Goal: Transaction & Acquisition: Purchase product/service

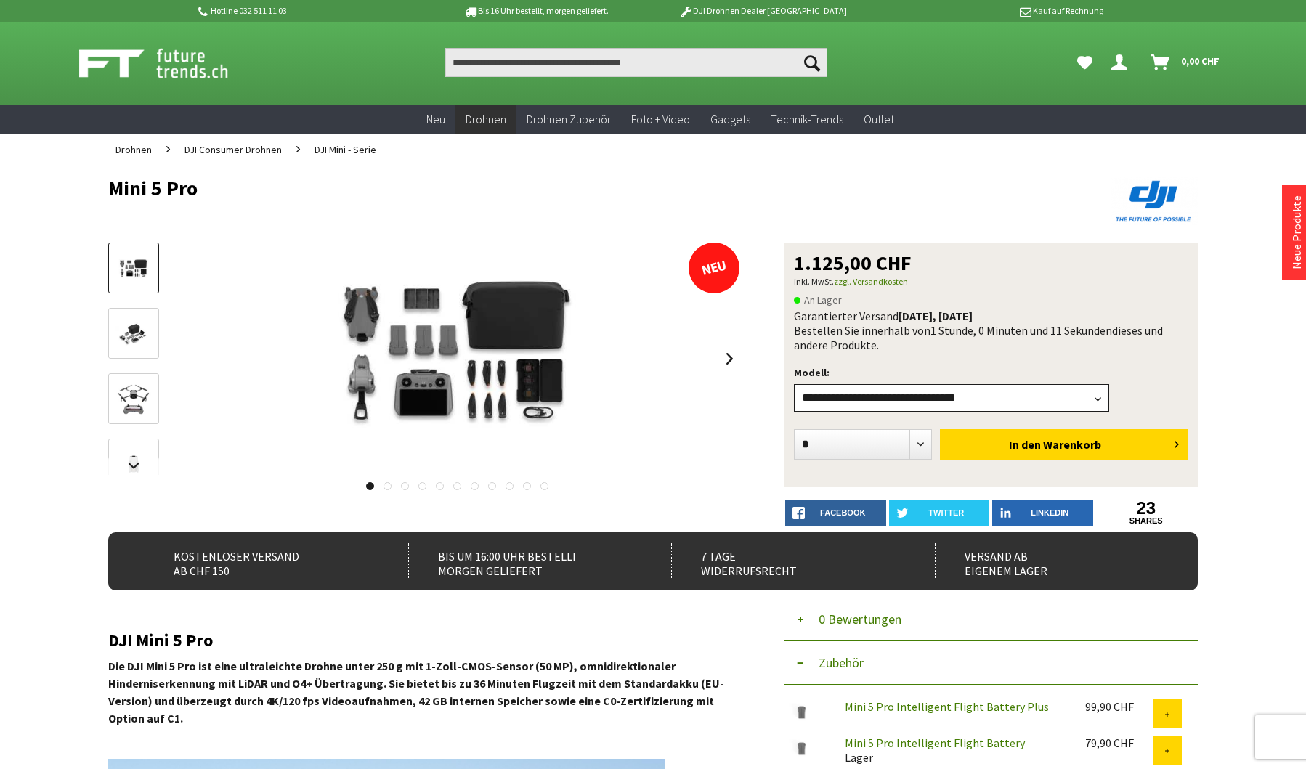
click at [1070, 403] on select"] "**********" at bounding box center [951, 398] width 315 height 28
click at [728, 358] on link at bounding box center [729, 358] width 22 height 51
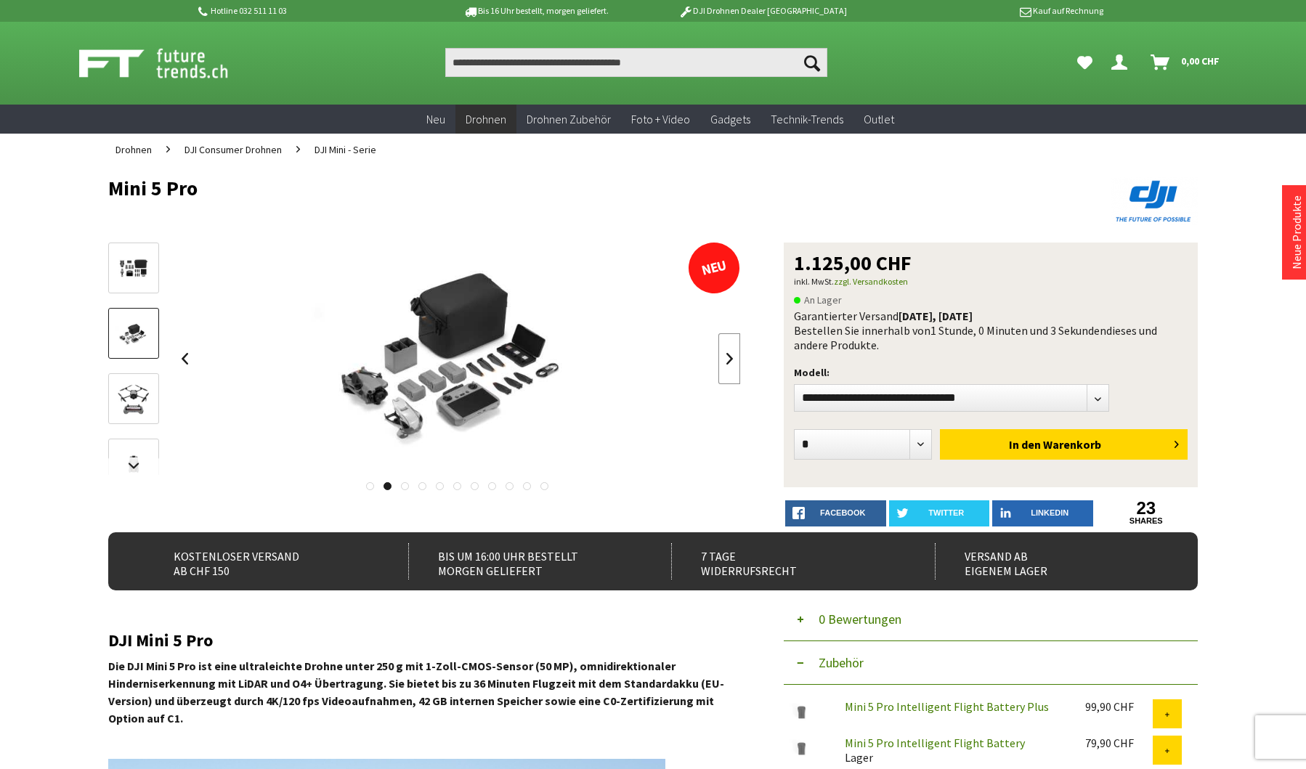
click at [728, 358] on link at bounding box center [729, 358] width 22 height 51
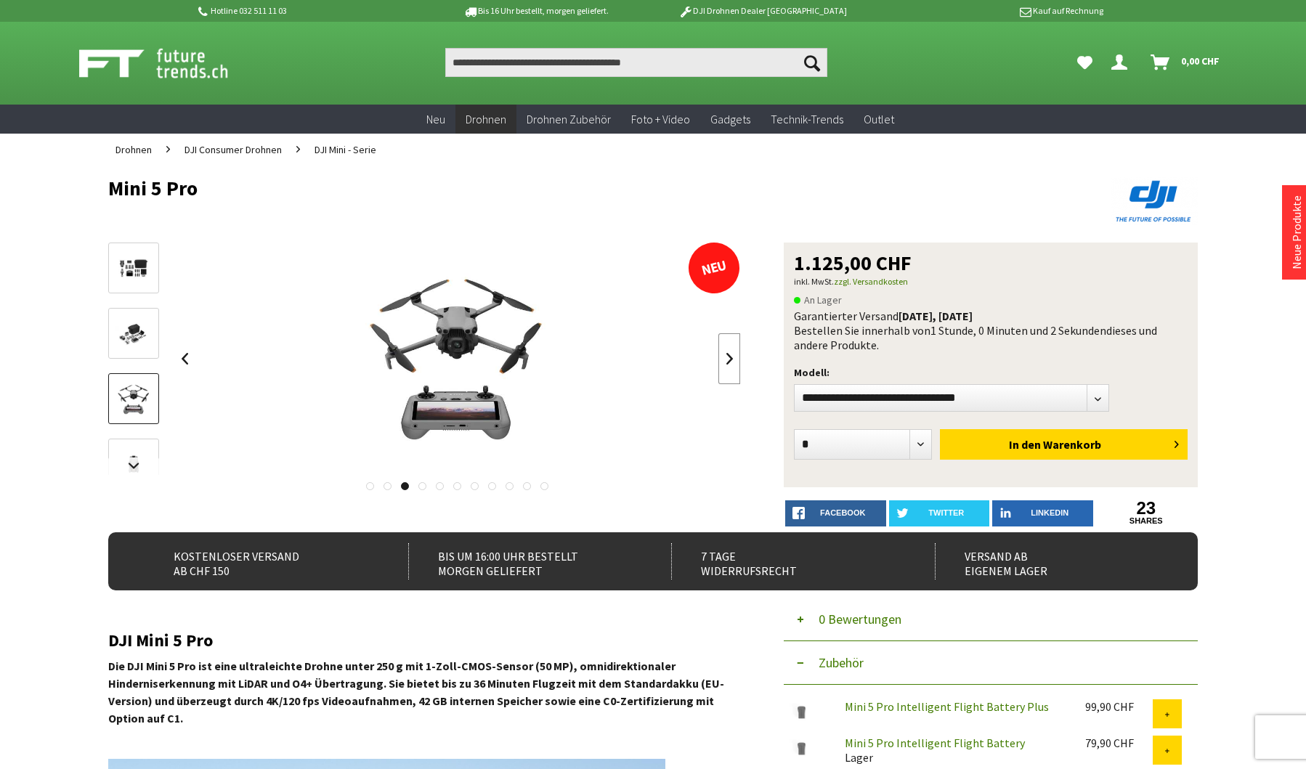
click at [728, 357] on link at bounding box center [729, 358] width 22 height 51
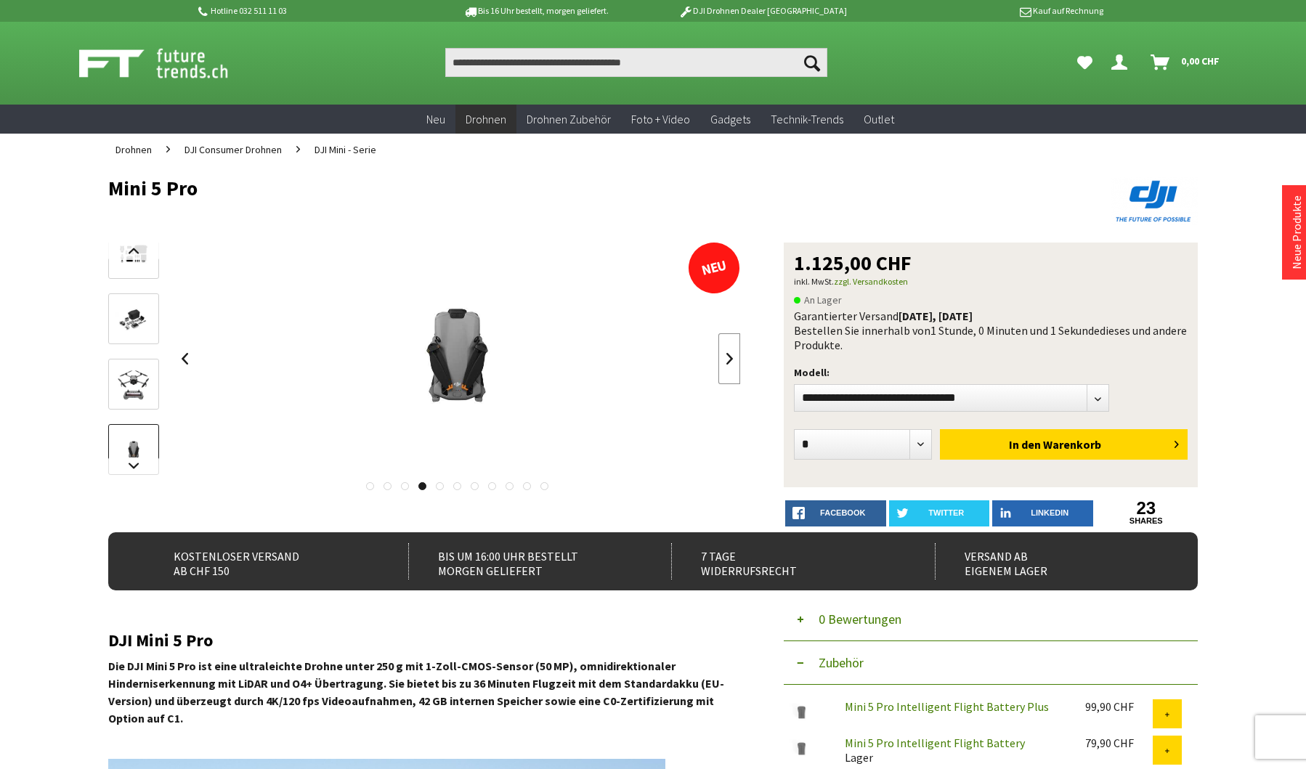
click at [728, 357] on link at bounding box center [729, 358] width 22 height 51
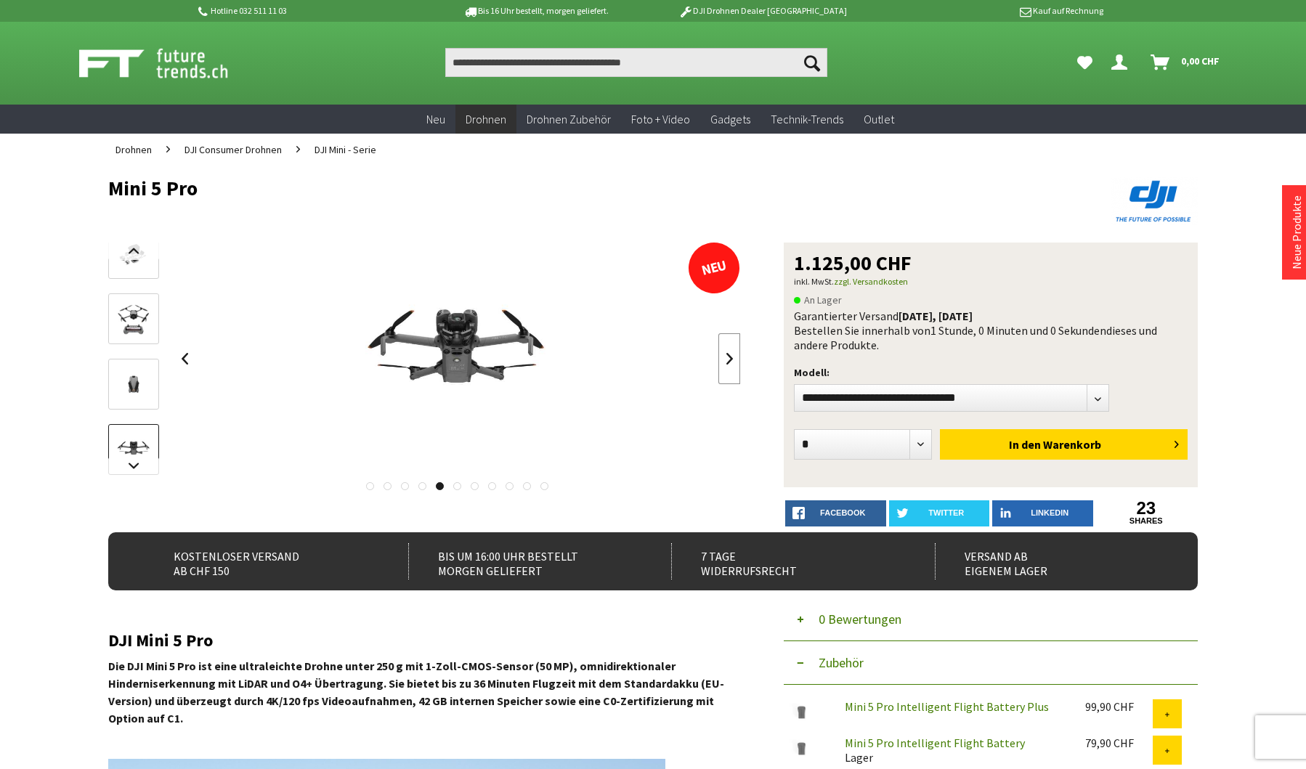
click at [728, 357] on link at bounding box center [729, 358] width 22 height 51
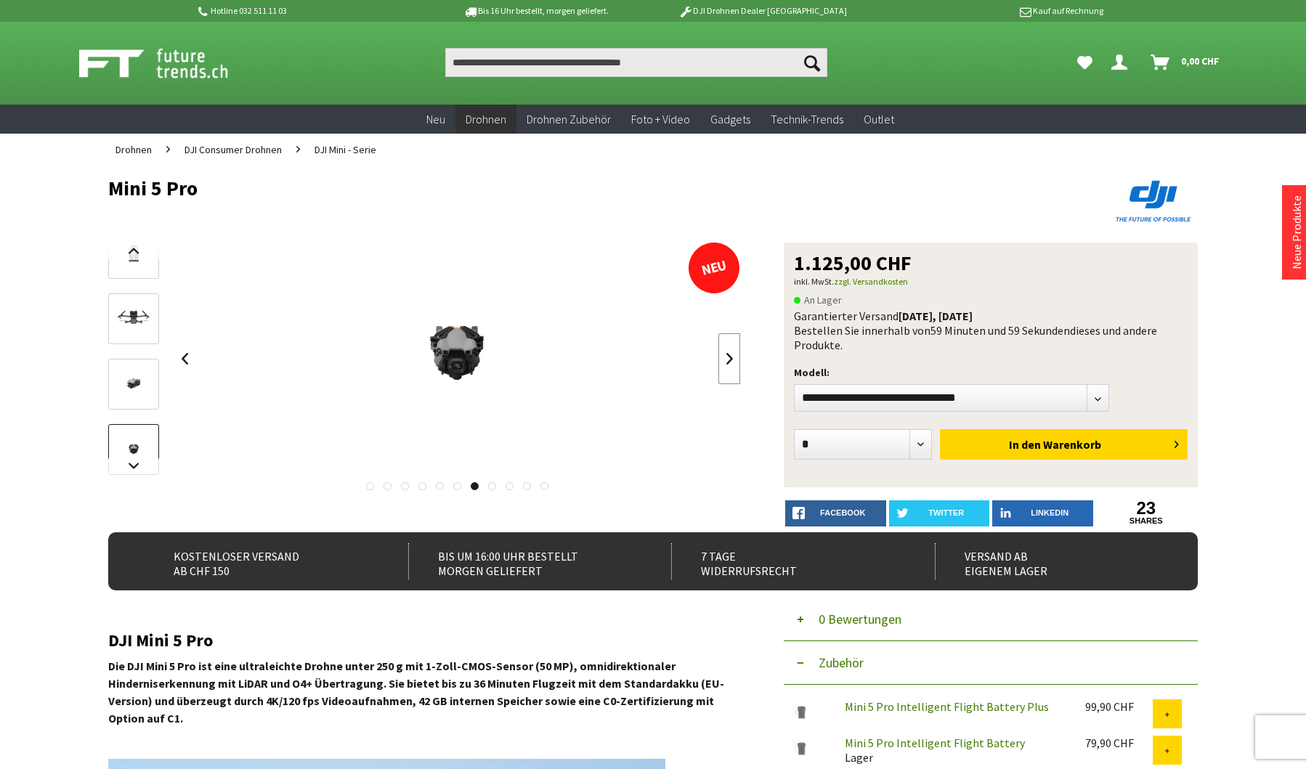
click at [728, 357] on link at bounding box center [729, 358] width 22 height 51
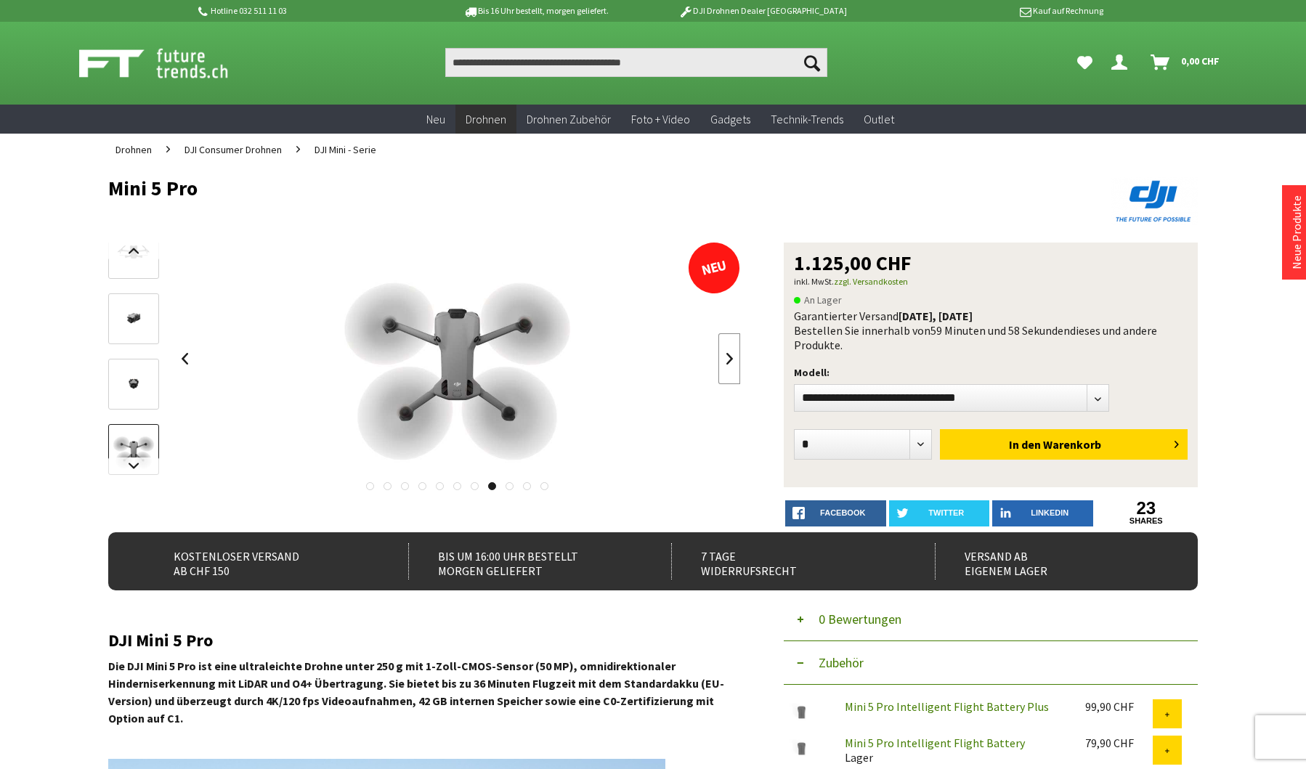
click at [728, 357] on link at bounding box center [729, 358] width 22 height 51
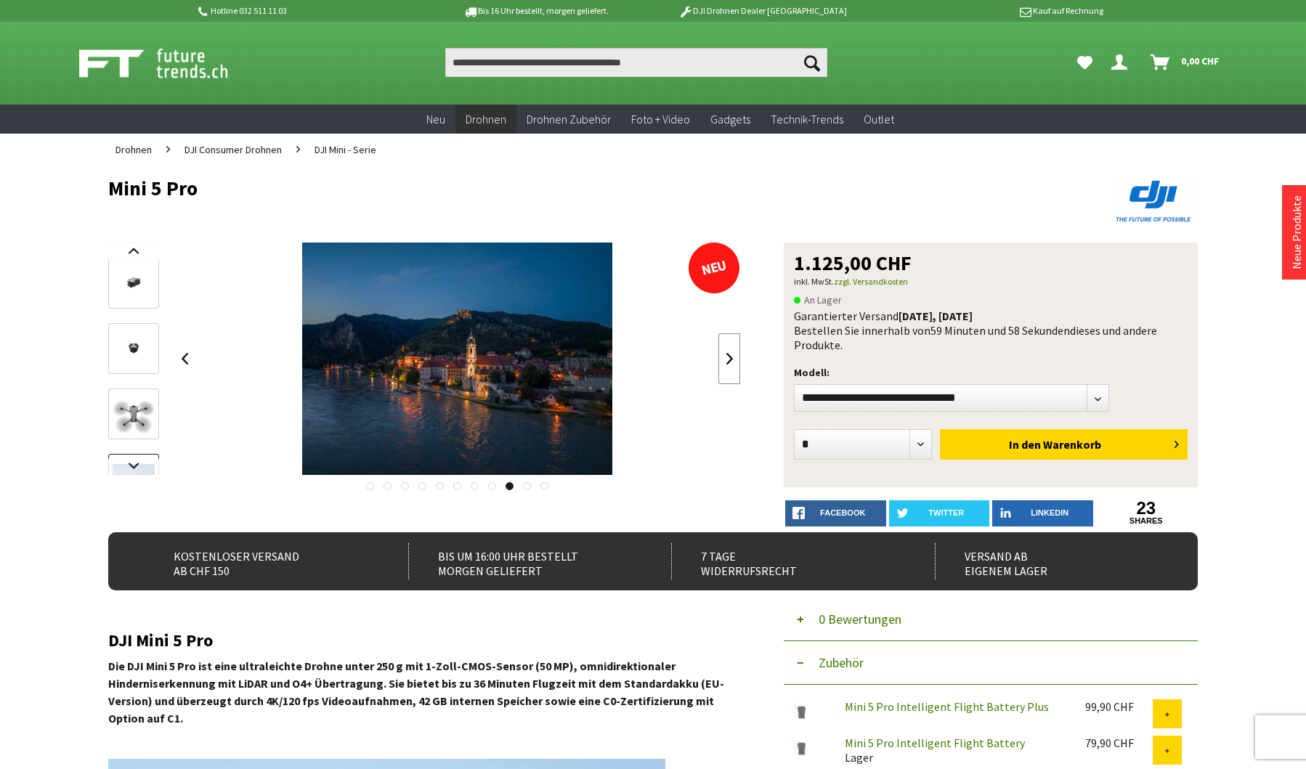
click at [728, 357] on link at bounding box center [729, 358] width 22 height 51
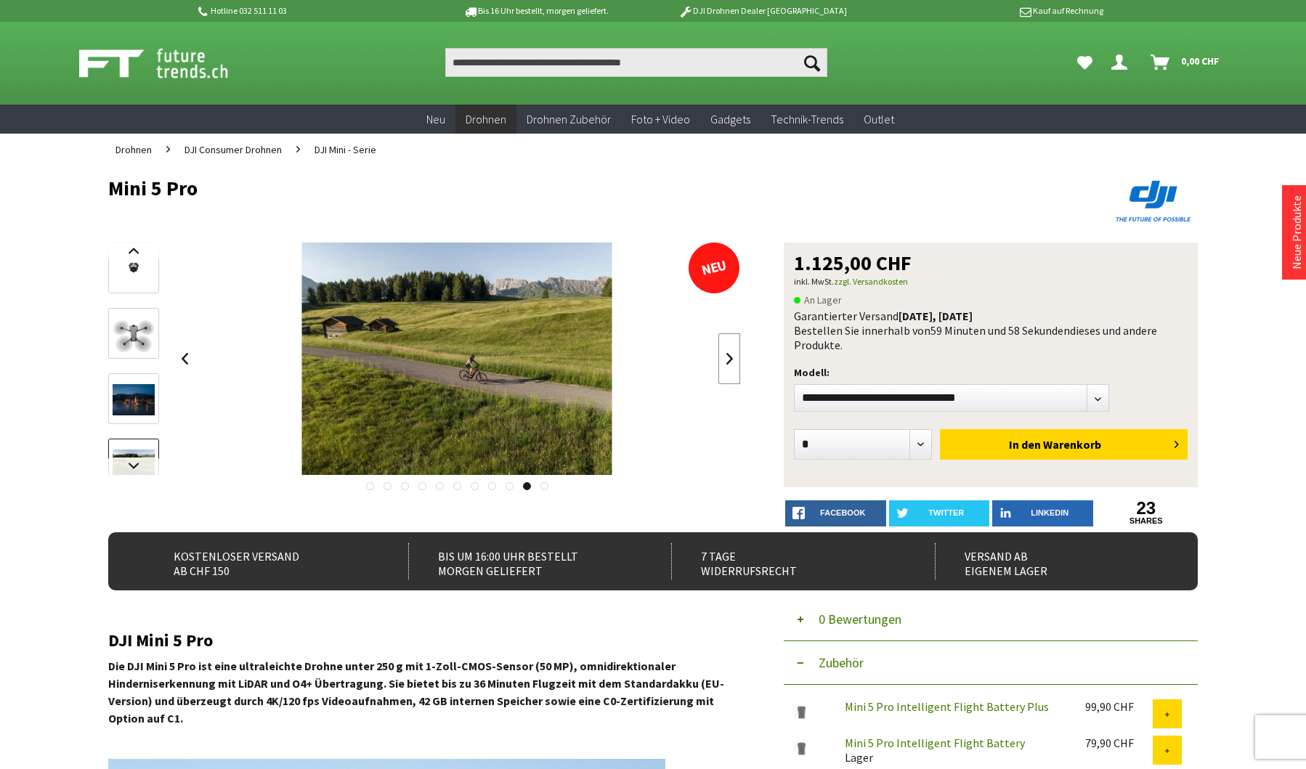
click at [728, 358] on link at bounding box center [729, 358] width 22 height 51
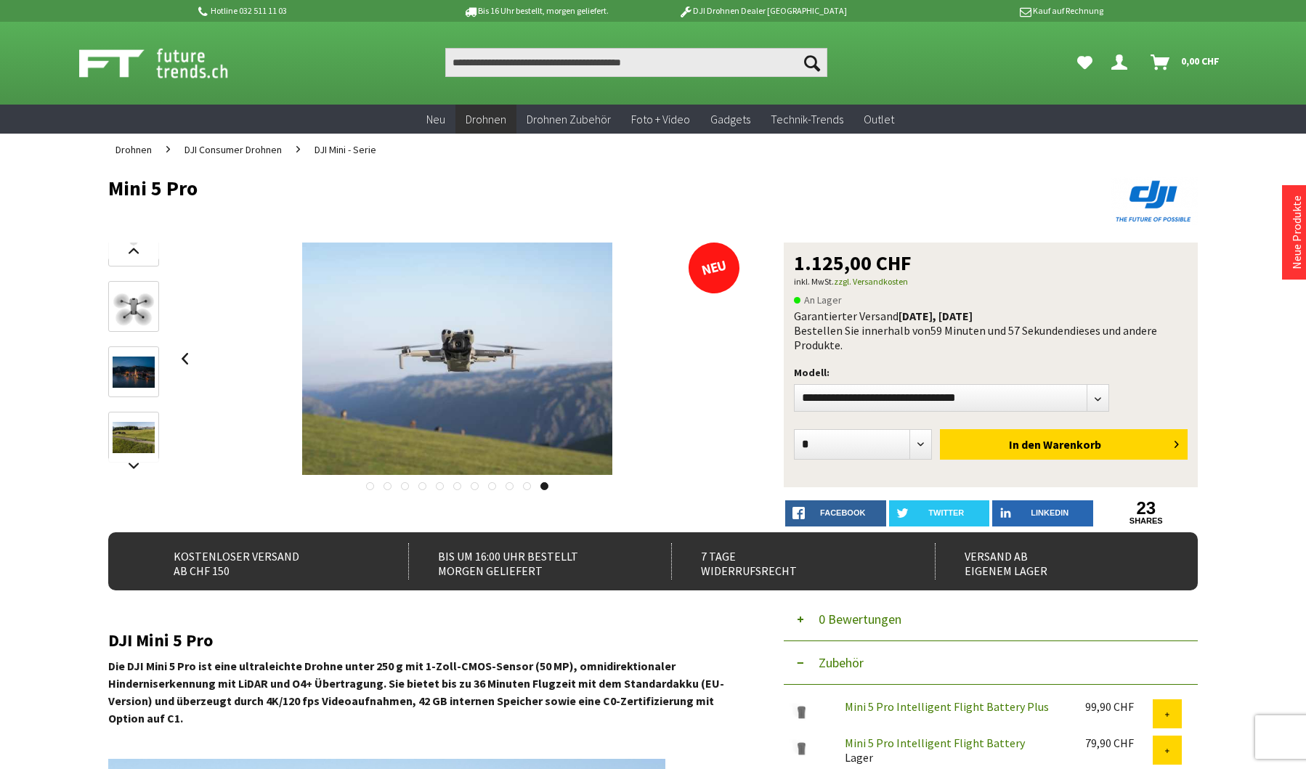
click at [728, 358] on div at bounding box center [457, 359] width 567 height 232
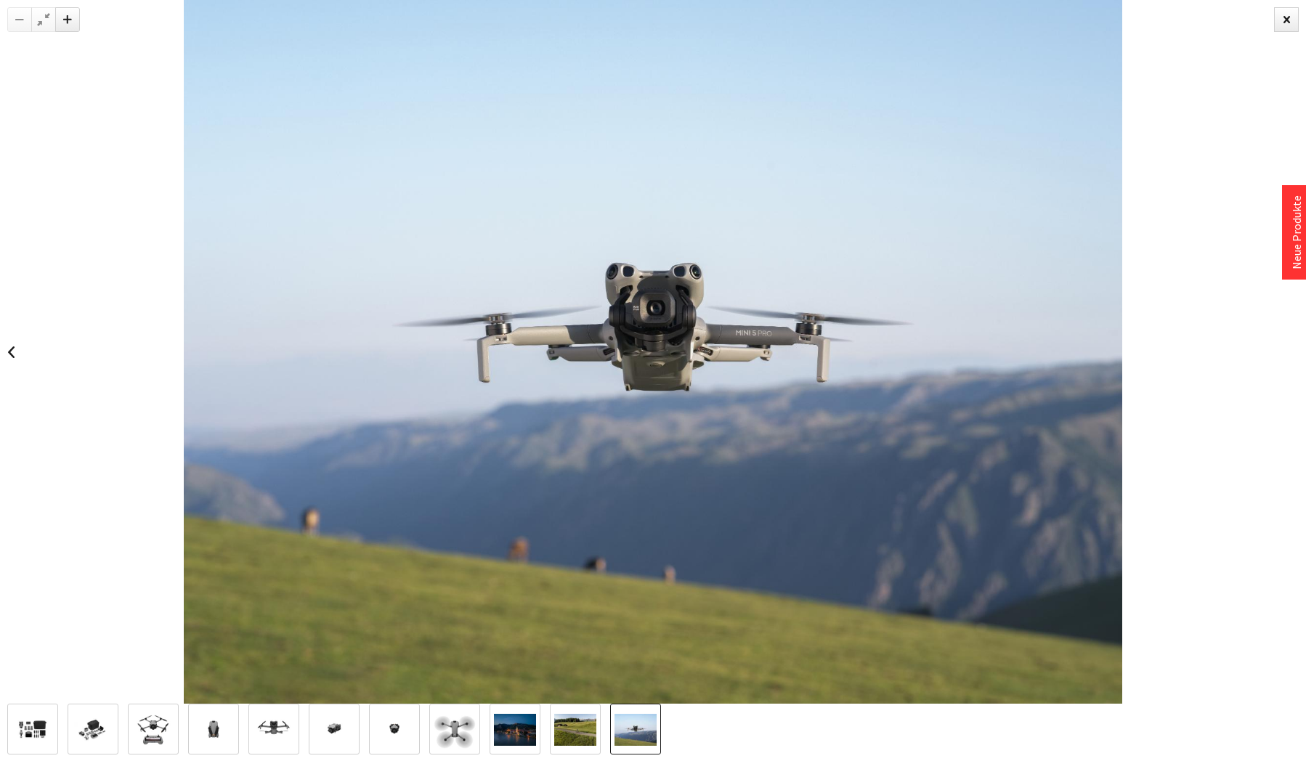
click at [728, 358] on img at bounding box center [653, 352] width 938 height 704
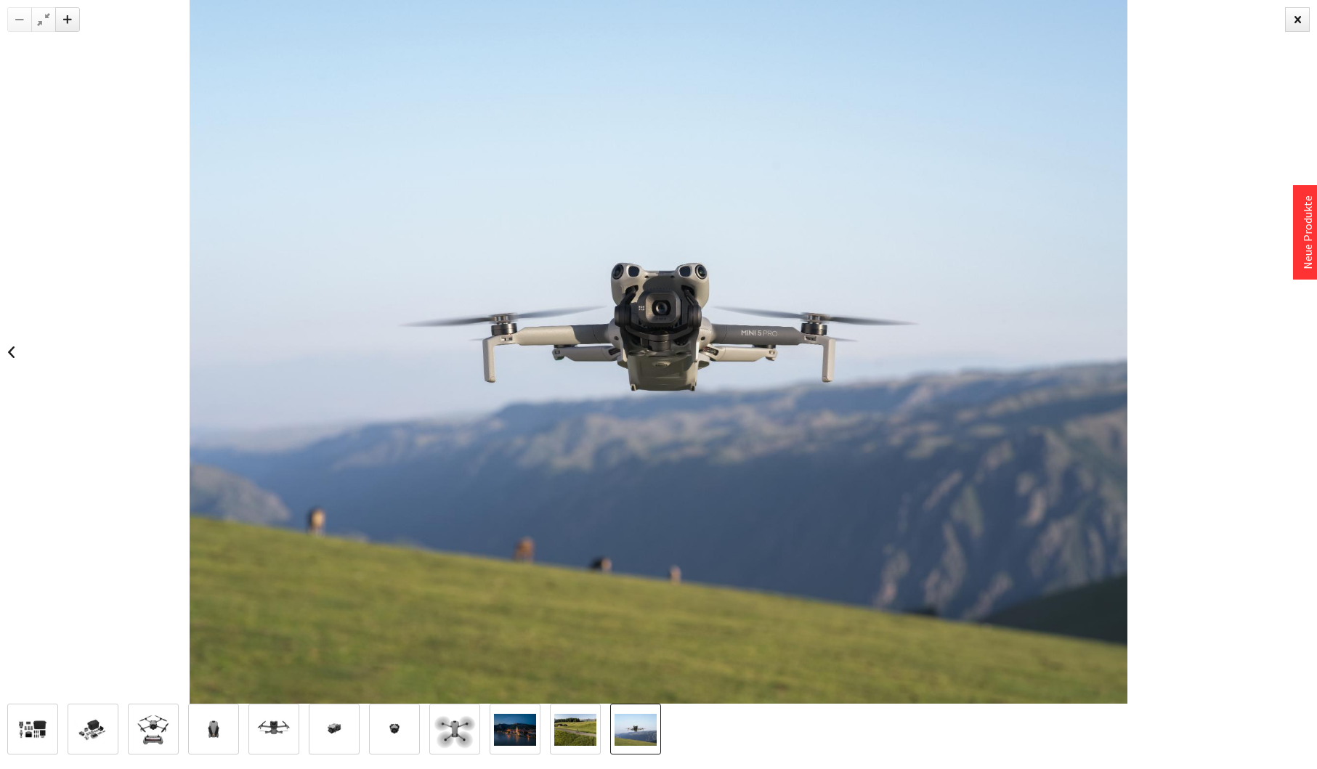
click at [728, 358] on img at bounding box center [659, 352] width 938 height 704
drag, startPoint x: 1138, startPoint y: 368, endPoint x: 1129, endPoint y: 367, distance: 8.7
click at [1130, 368] on div at bounding box center [657, 352] width 1317 height 704
click at [1298, 21] on div at bounding box center [1297, 19] width 25 height 25
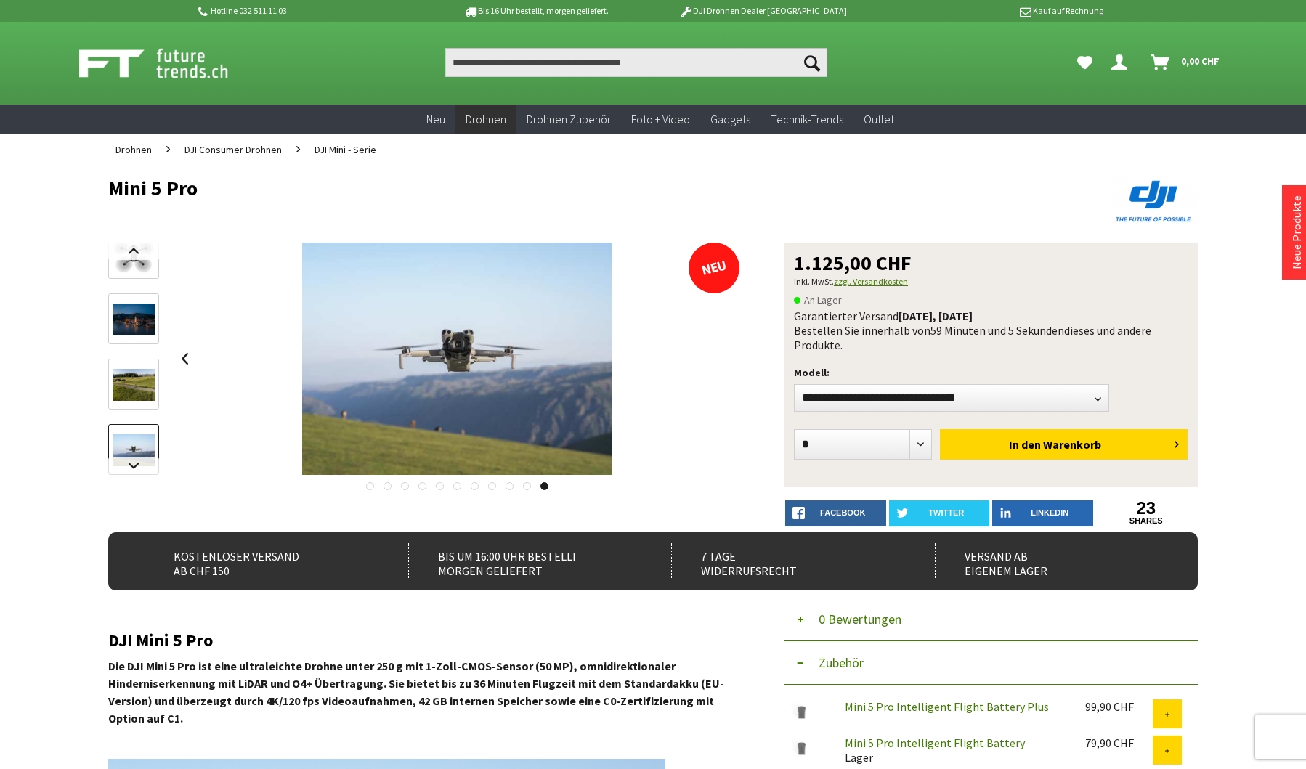
click at [871, 281] on link "zzgl. Versandkosten" at bounding box center [871, 281] width 74 height 11
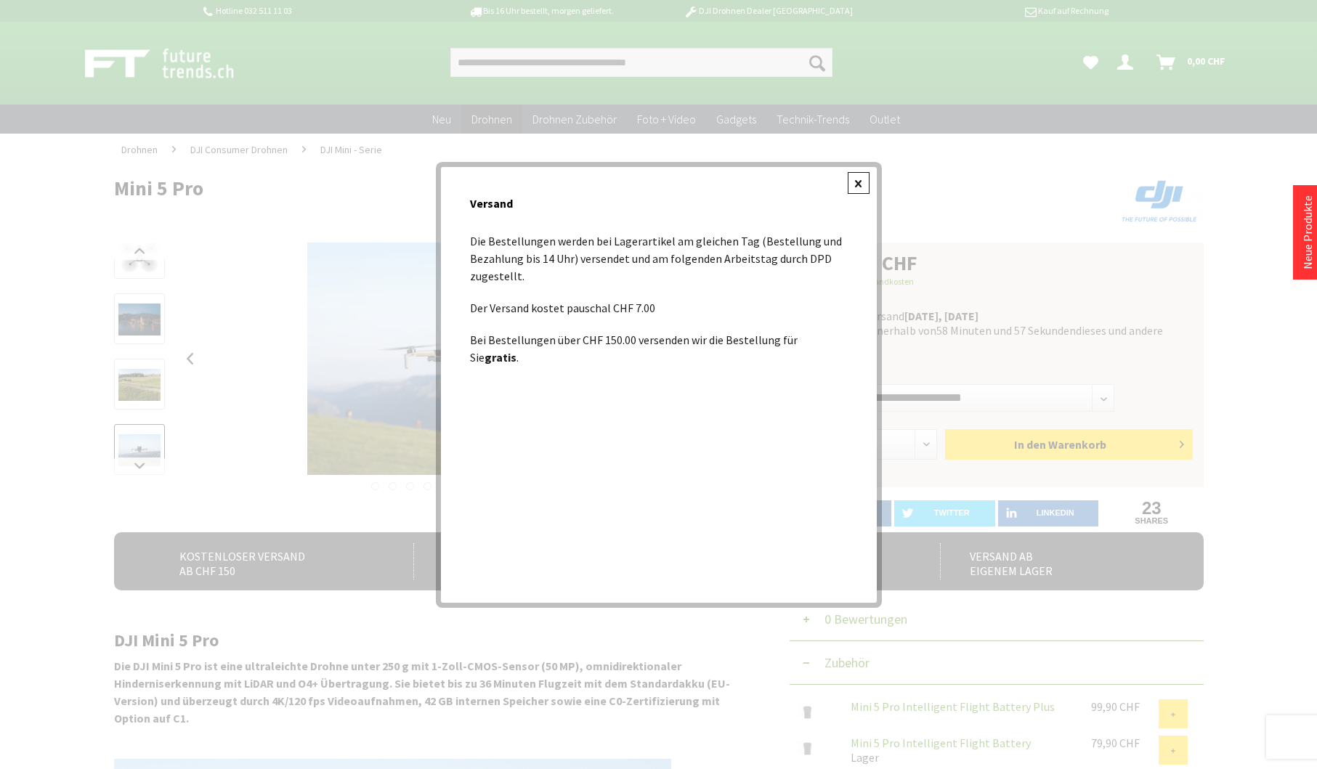
click at [861, 185] on div at bounding box center [858, 183] width 22 height 22
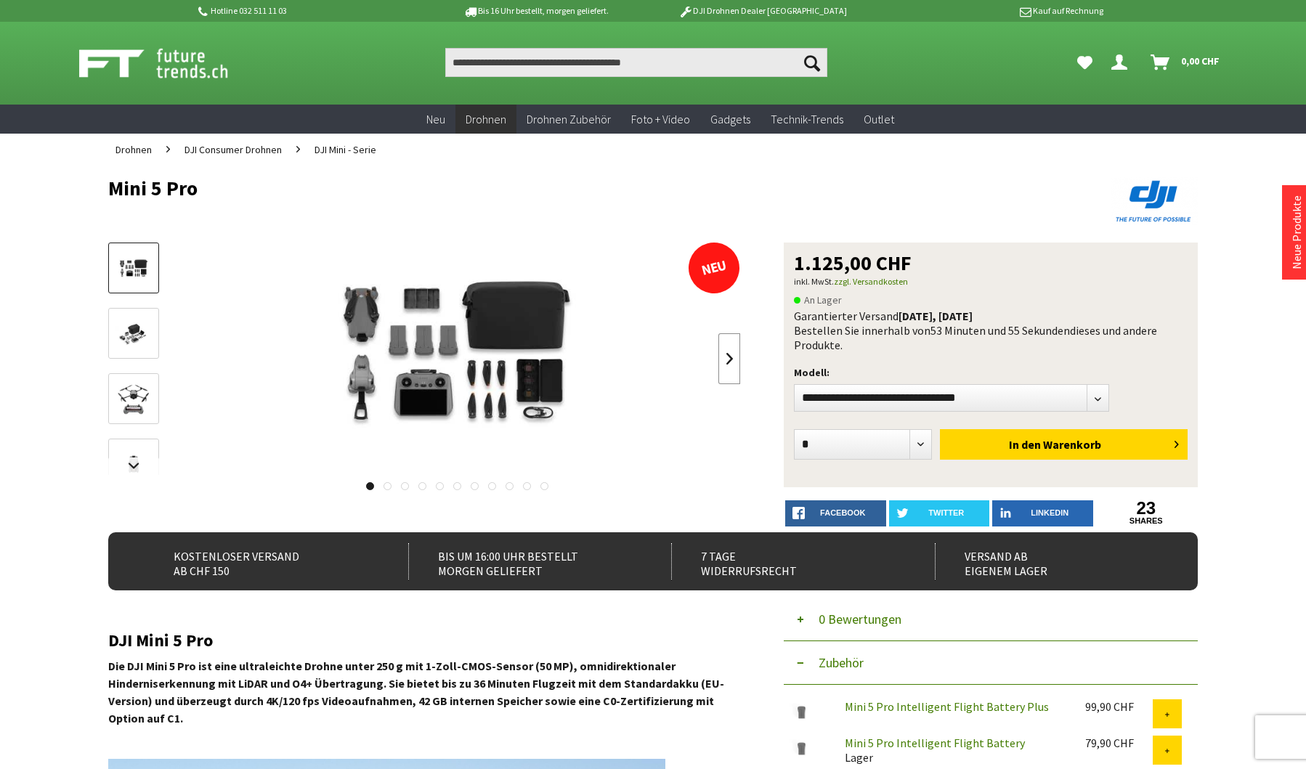
click at [733, 360] on link at bounding box center [729, 358] width 22 height 51
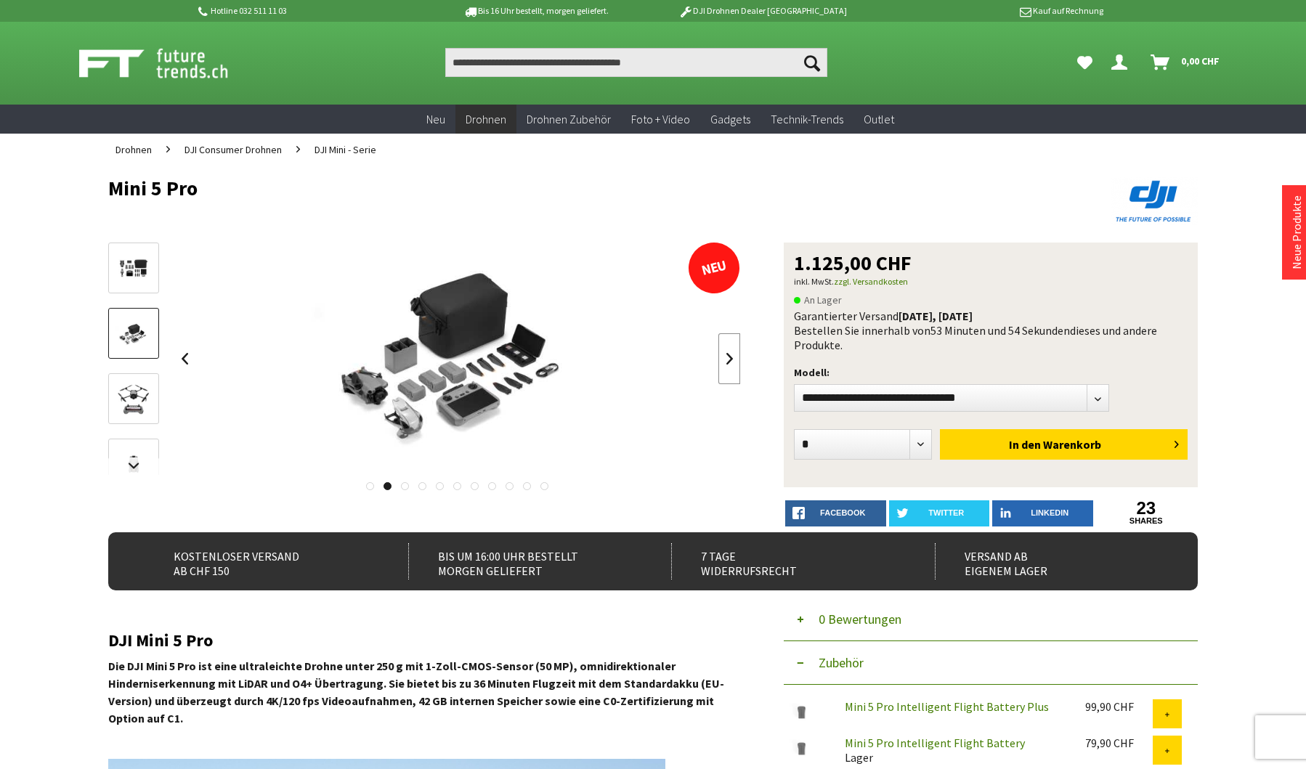
click at [733, 359] on link at bounding box center [729, 358] width 22 height 51
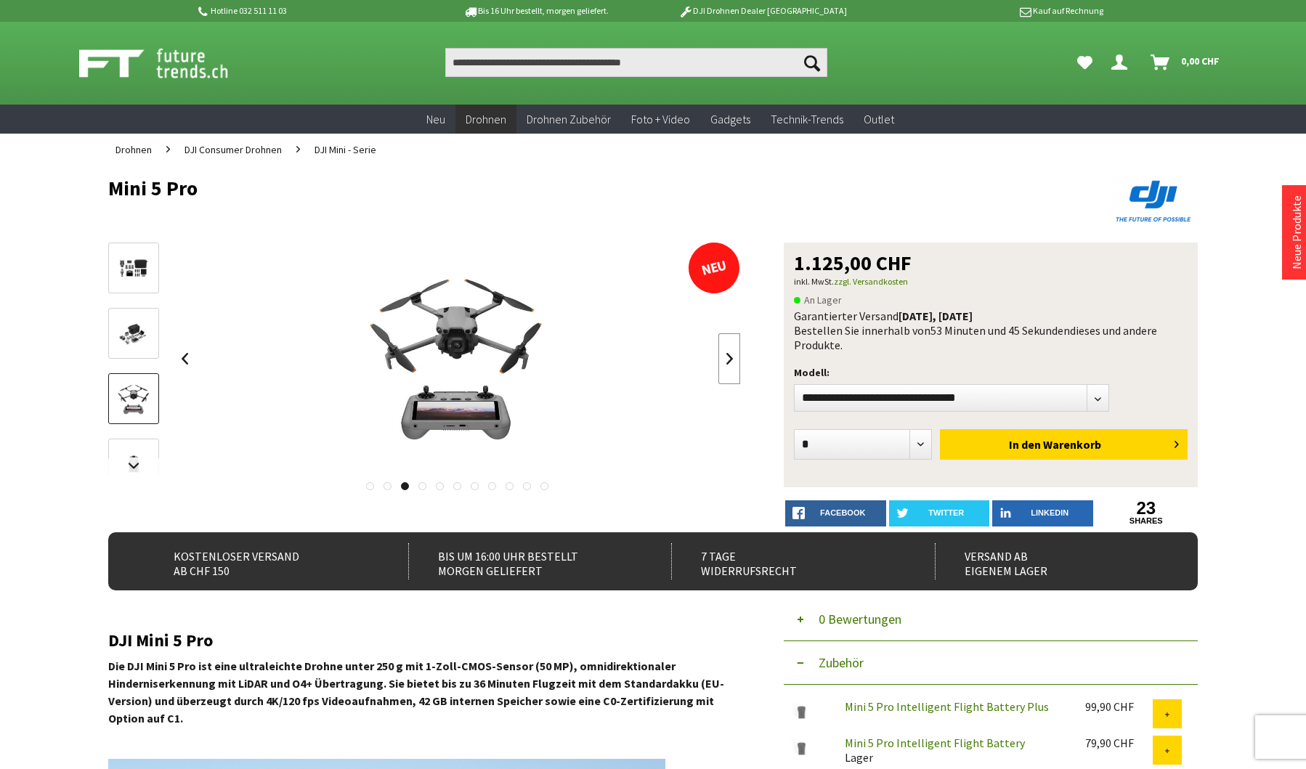
click at [733, 359] on link at bounding box center [729, 358] width 22 height 51
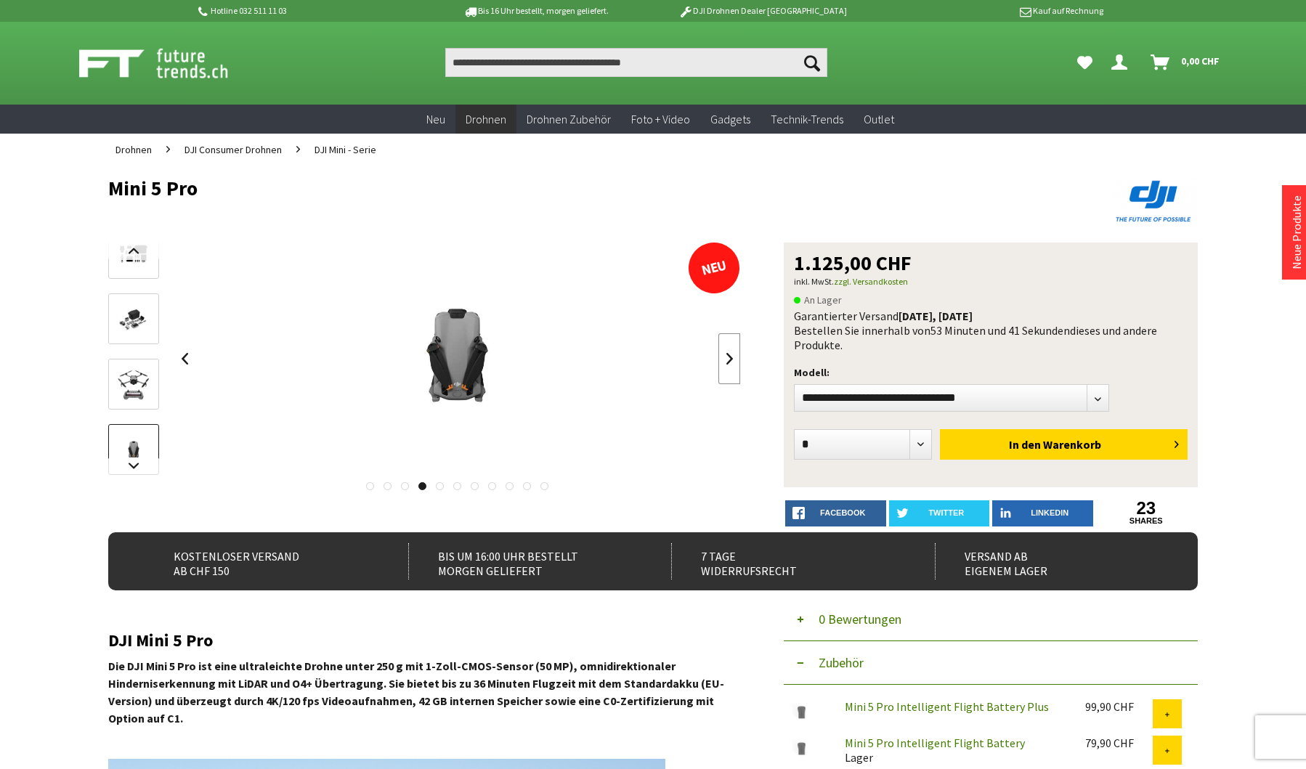
click at [733, 359] on link at bounding box center [729, 358] width 22 height 51
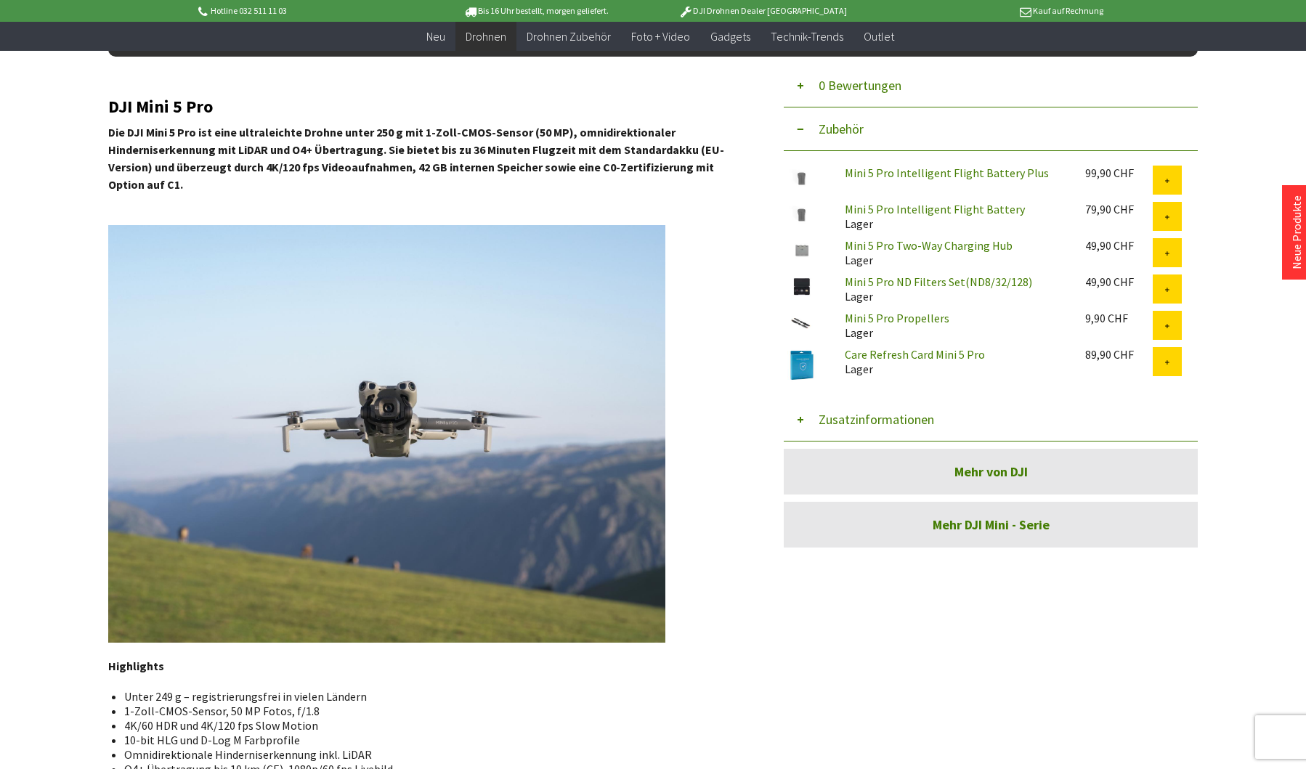
scroll to position [508, 0]
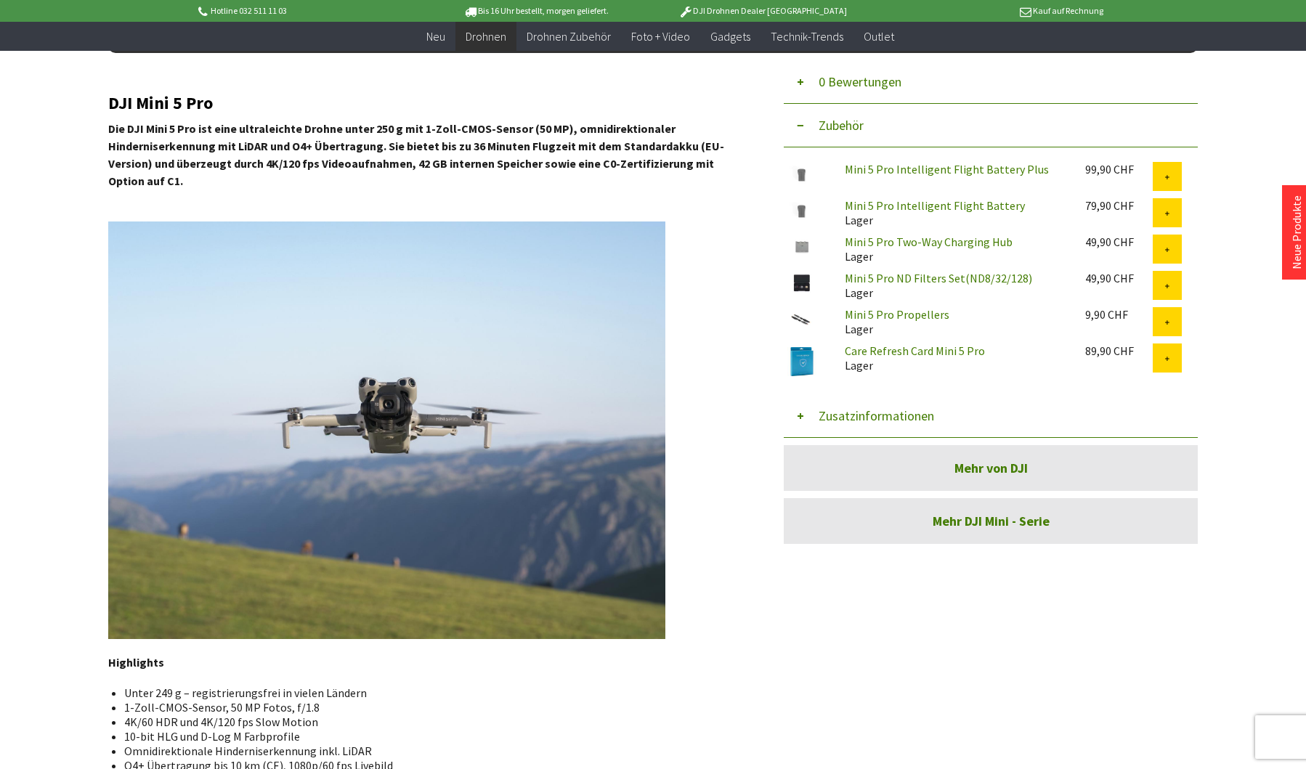
click at [885, 350] on link "Care Refresh Card Mini 5 Pro" at bounding box center [915, 350] width 140 height 15
drag, startPoint x: 68, startPoint y: 360, endPoint x: 64, endPoint y: 352, distance: 8.8
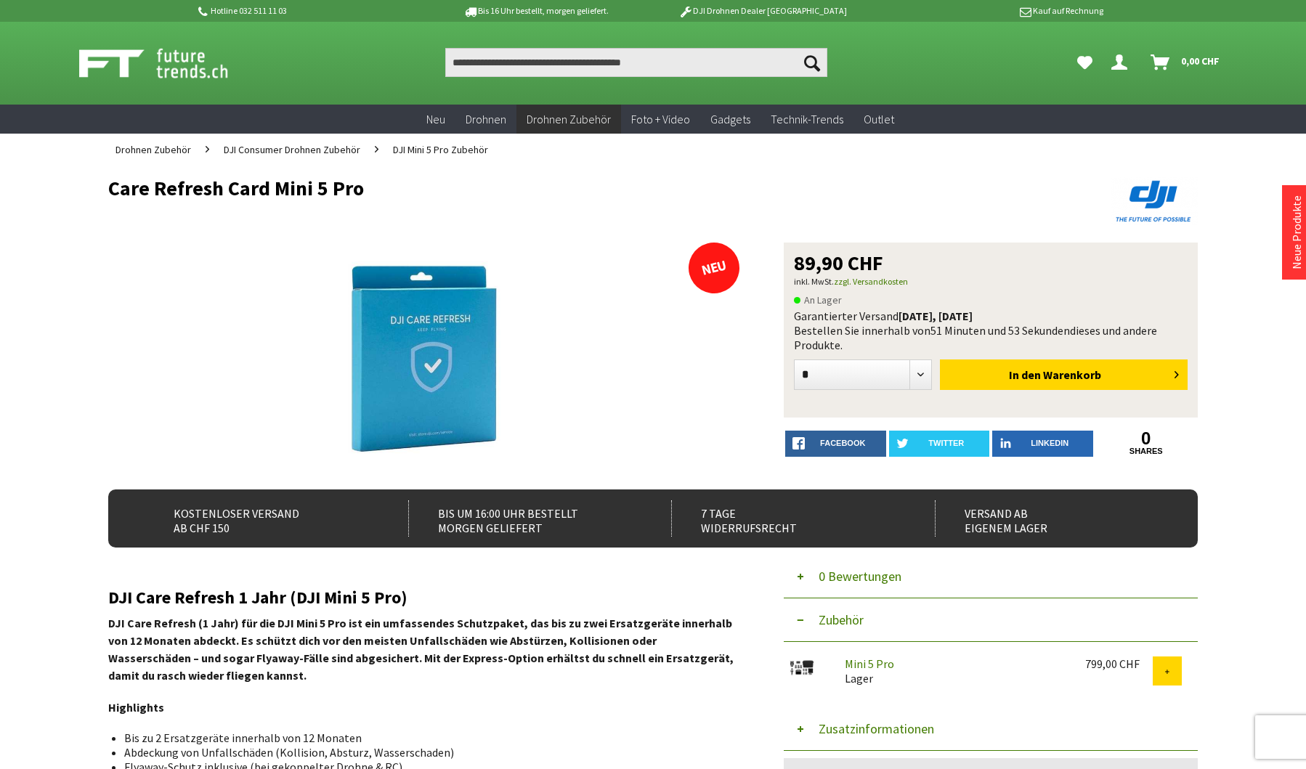
click at [712, 270] on div at bounding box center [424, 359] width 633 height 232
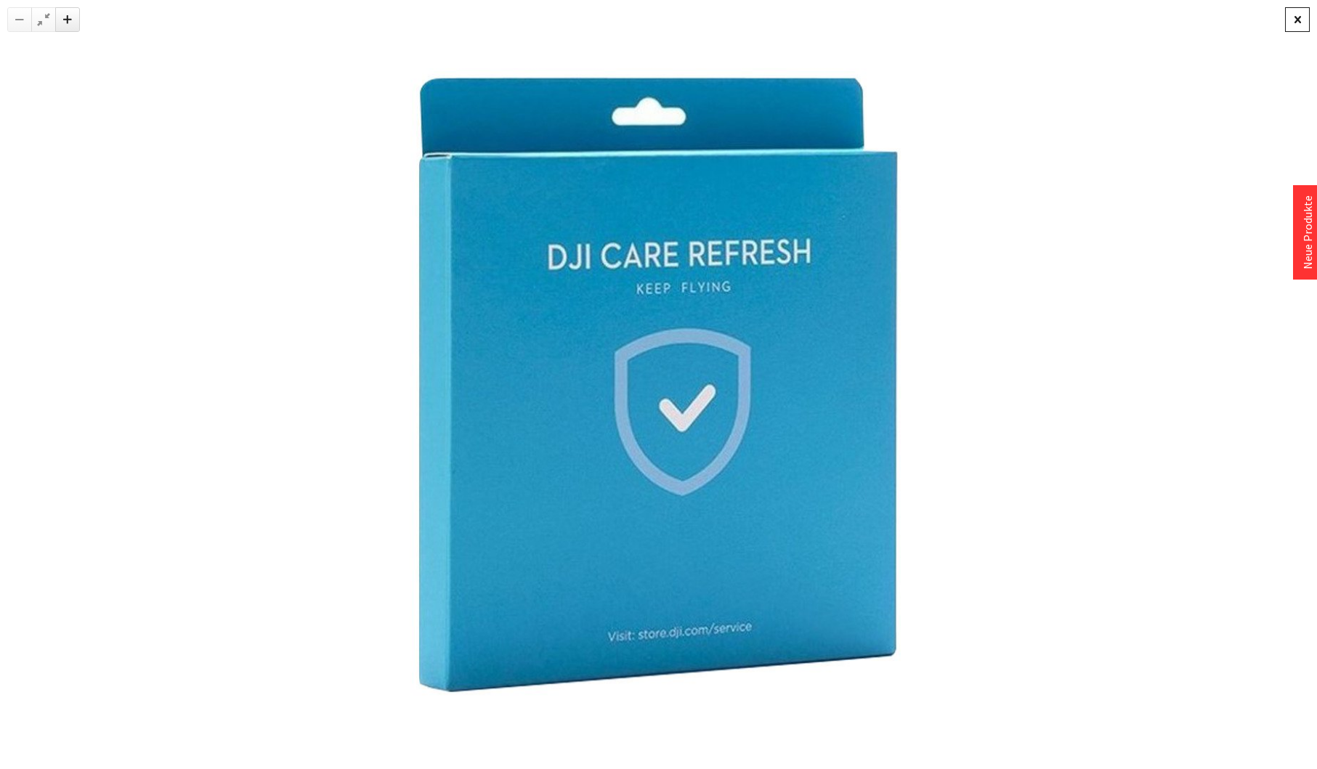
click at [1297, 20] on div at bounding box center [1297, 19] width 25 height 25
